Goal: Check status

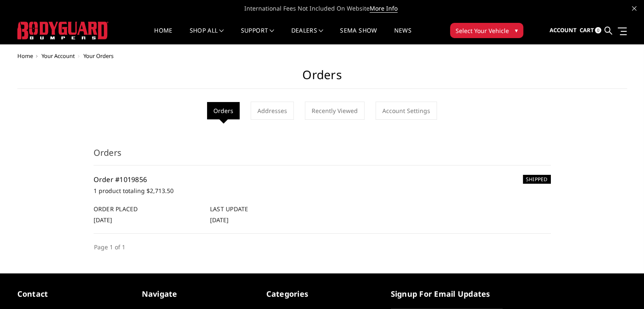
click at [122, 175] on link "Order #1019856" at bounding box center [121, 179] width 54 height 9
